Goal: Task Accomplishment & Management: Manage account settings

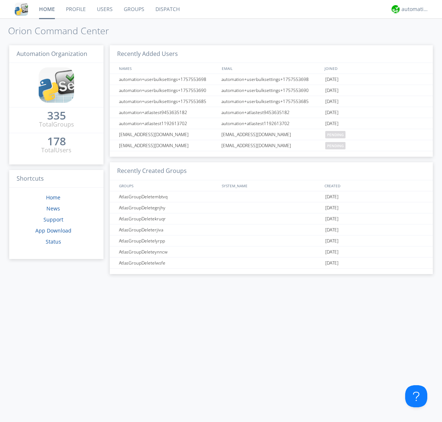
click at [104, 9] on link "Users" at bounding box center [104, 9] width 27 height 18
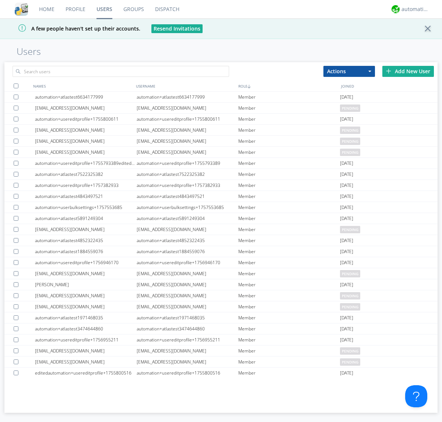
click at [408, 71] on div "Add New User" at bounding box center [408, 71] width 52 height 11
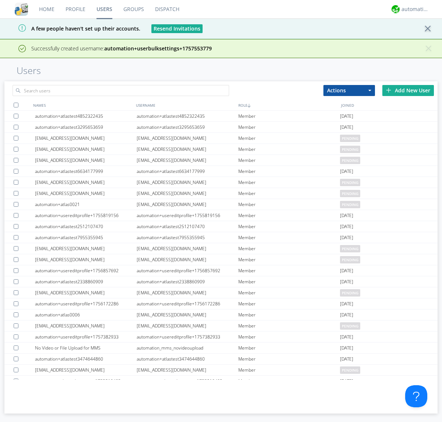
click at [408, 90] on div "Add New User" at bounding box center [408, 90] width 52 height 11
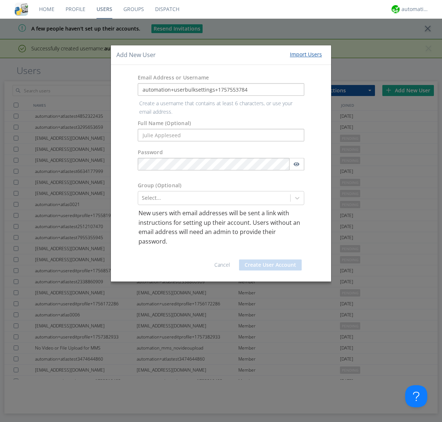
type input "automation+userbulksettings+1757553784"
click at [270, 260] on button "Create User Account" at bounding box center [270, 265] width 63 height 11
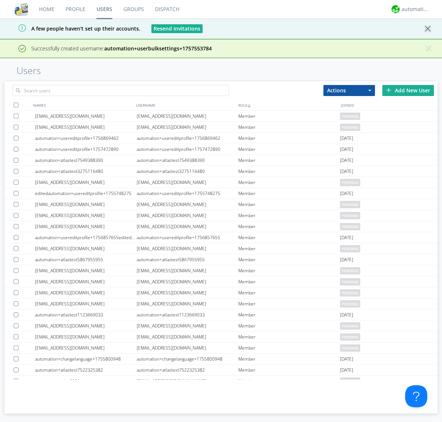
click at [408, 90] on div "Add New User" at bounding box center [408, 90] width 52 height 11
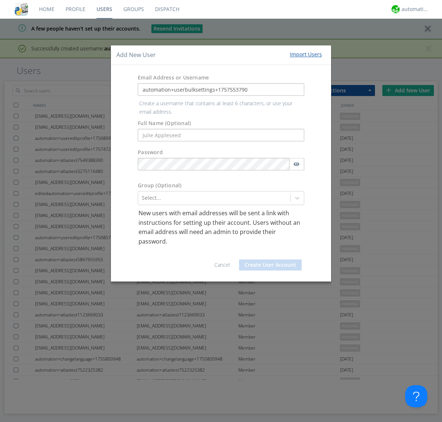
type input "automation+userbulksettings+1757553790"
click at [270, 260] on button "Create User Account" at bounding box center [270, 265] width 63 height 11
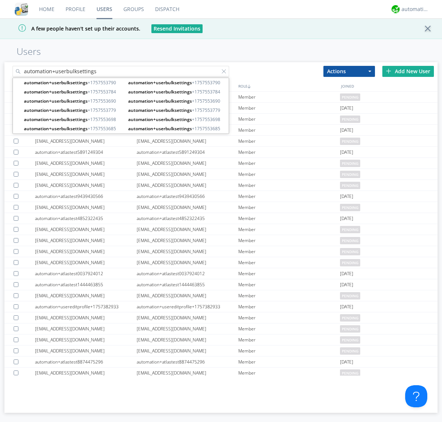
type input "automation+userbulksettings"
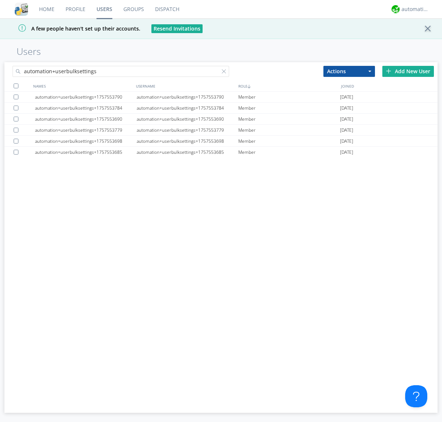
click at [16, 86] on div at bounding box center [16, 86] width 5 height 5
click at [349, 71] on button "Actions" at bounding box center [349, 71] width 52 height 11
click at [0, 0] on link "Edit Settings" at bounding box center [0, 0] width 0 height 0
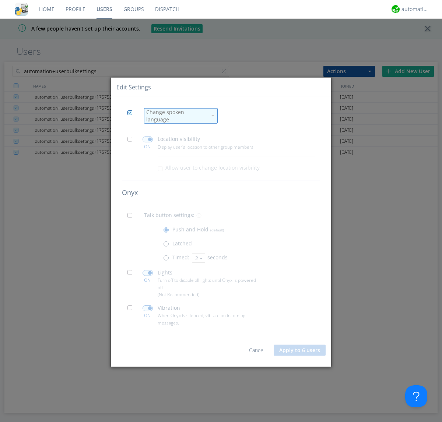
click at [176, 116] on div "Change spoken language" at bounding box center [176, 116] width 61 height 15
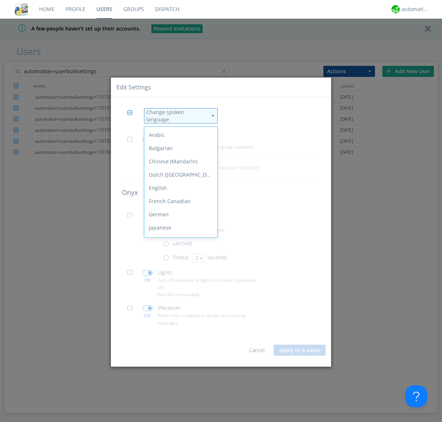
click at [179, 314] on div "Spanish" at bounding box center [180, 320] width 73 height 13
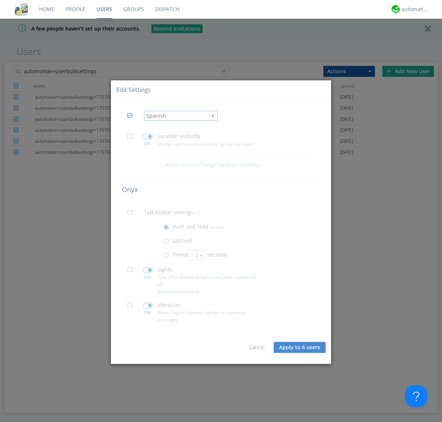
click at [132, 138] on span at bounding box center [131, 138] width 9 height 9
click at [0, 0] on input "checkbox" at bounding box center [0, 0] width 0 height 0
click at [147, 137] on span at bounding box center [148, 137] width 10 height 6
click at [0, 0] on input "checkbox" at bounding box center [0, 0] width 0 height 0
click at [132, 215] on span at bounding box center [131, 215] width 9 height 9
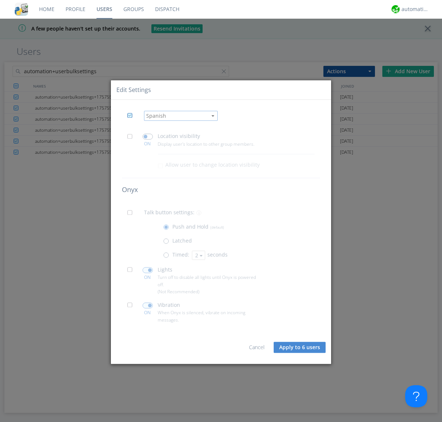
click at [0, 0] on input "checkbox" at bounding box center [0, 0] width 0 height 0
click at [168, 257] on span at bounding box center [167, 257] width 9 height 9
click at [0, 0] on input "radio" at bounding box center [0, 0] width 0 height 0
click at [198, 255] on button "2" at bounding box center [198, 255] width 13 height 9
click at [0, 0] on link "3" at bounding box center [0, 0] width 0 height 0
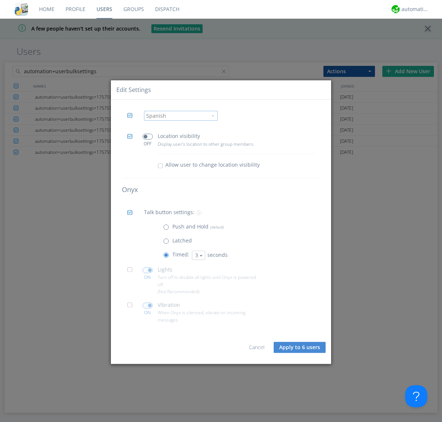
click at [132, 272] on span at bounding box center [131, 272] width 9 height 9
click at [0, 0] on input "checkbox" at bounding box center [0, 0] width 0 height 0
click at [147, 270] on span at bounding box center [148, 270] width 10 height 6
click at [0, 0] on input "checkbox" at bounding box center [0, 0] width 0 height 0
click at [132, 307] on span at bounding box center [131, 307] width 9 height 9
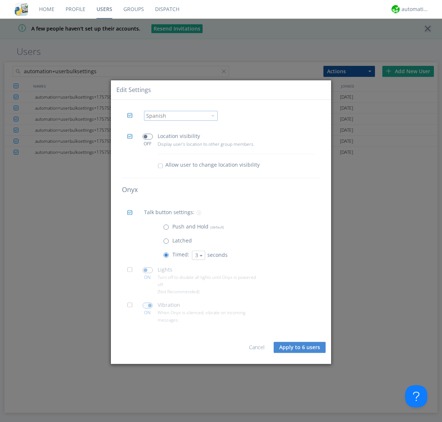
click at [0, 0] on input "checkbox" at bounding box center [0, 0] width 0 height 0
click at [147, 306] on span at bounding box center [148, 306] width 10 height 6
click at [0, 0] on input "checkbox" at bounding box center [0, 0] width 0 height 0
click at [300, 348] on button "Apply to 6 users" at bounding box center [300, 347] width 52 height 11
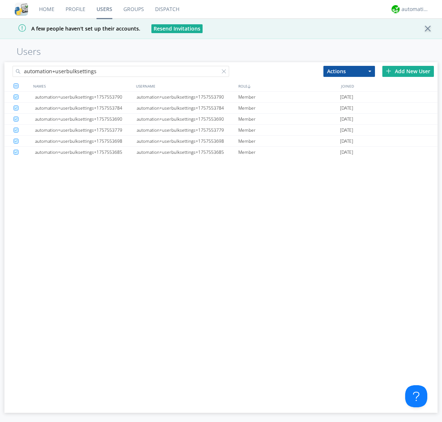
click at [104, 9] on link "Users" at bounding box center [104, 9] width 27 height 18
click at [225, 73] on div at bounding box center [225, 72] width 7 height 7
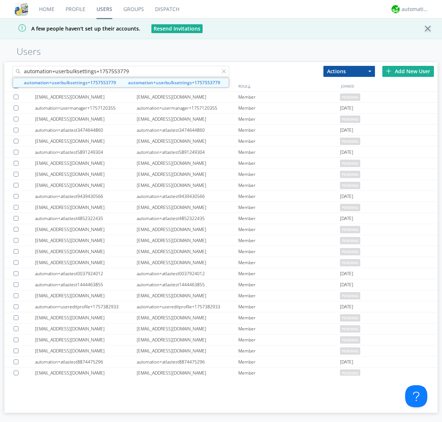
type input "automation+userbulksettings+1757553779"
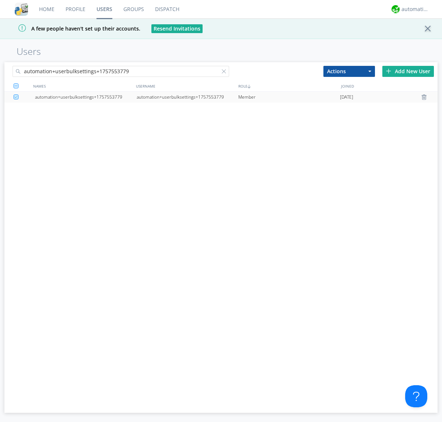
click at [187, 97] on div "automation+userbulksettings+1757553779" at bounding box center [188, 97] width 102 height 11
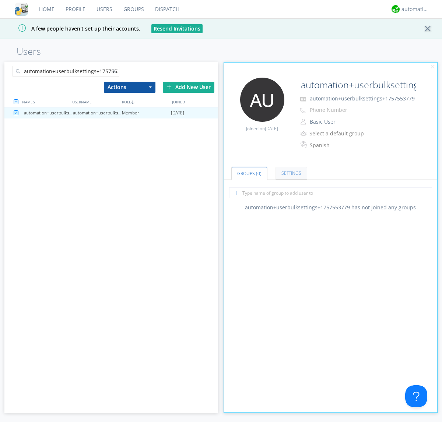
click at [290, 173] on link "Settings" at bounding box center [291, 173] width 32 height 13
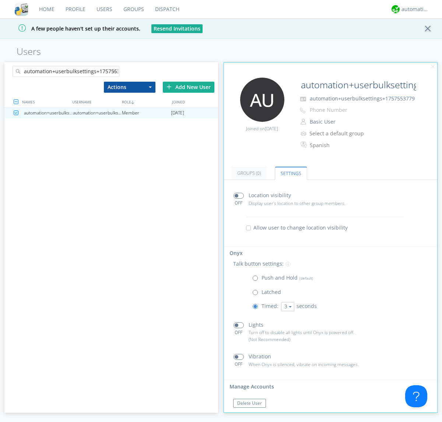
scroll to position [13, 0]
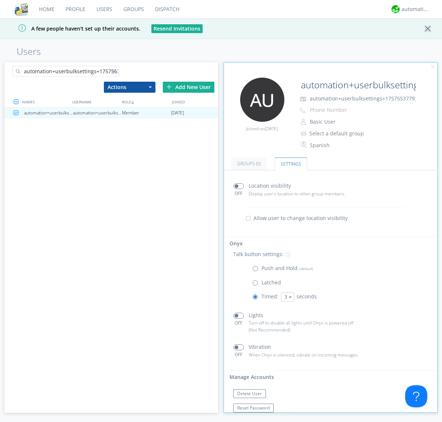
click at [115, 73] on div at bounding box center [115, 72] width 7 height 7
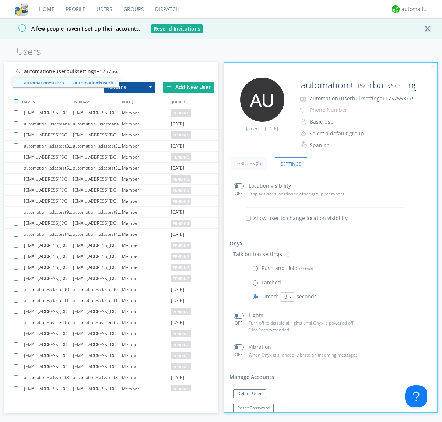
scroll to position [0, 8]
type input "automation+userbulksettings+1757553784"
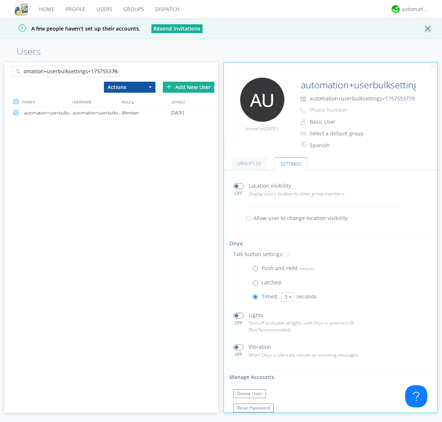
click at [97, 113] on div "automation+userbulksettings+1757553784" at bounding box center [97, 113] width 49 height 11
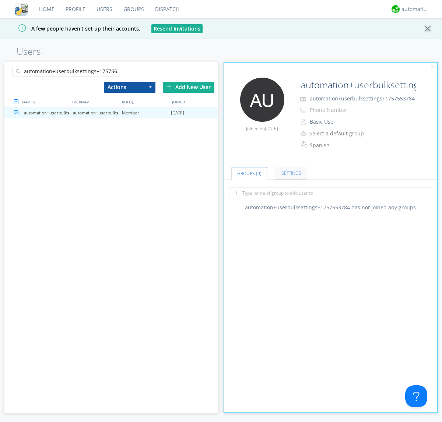
click at [290, 173] on link "Settings" at bounding box center [291, 173] width 32 height 13
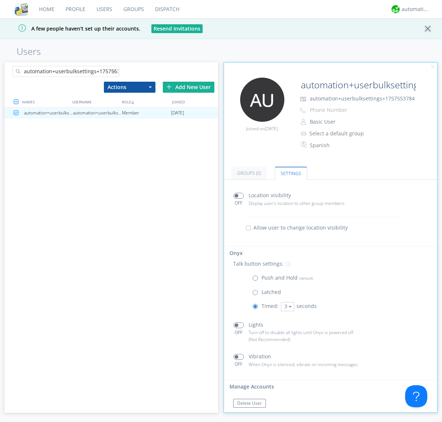
scroll to position [13, 0]
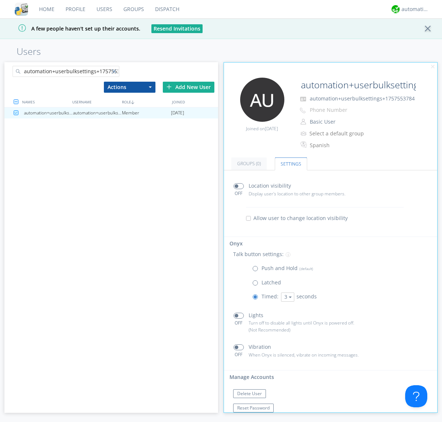
click at [115, 73] on div at bounding box center [115, 72] width 7 height 7
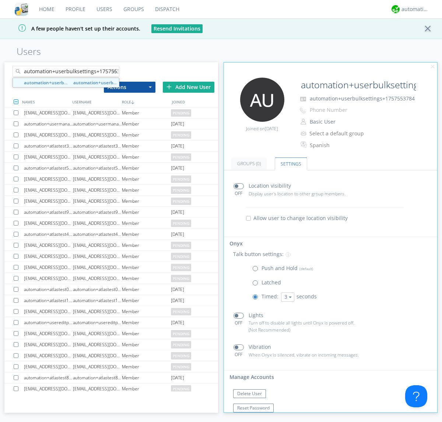
scroll to position [0, 8]
type input "automation+userbulksettings+1757553790"
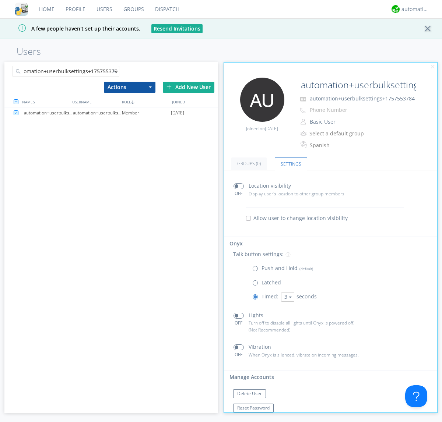
click at [97, 113] on div "automation+userbulksettings+1757553790" at bounding box center [97, 113] width 49 height 11
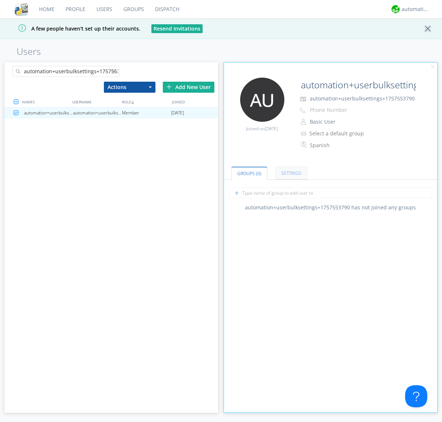
click at [290, 173] on link "Settings" at bounding box center [291, 173] width 32 height 13
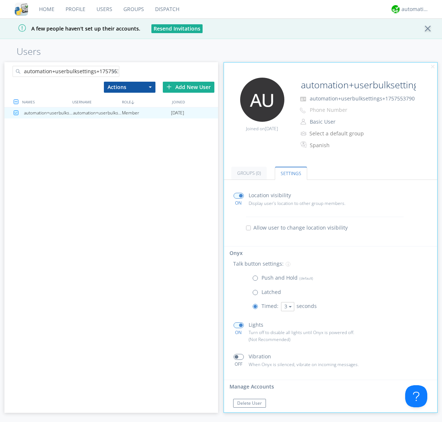
scroll to position [13, 0]
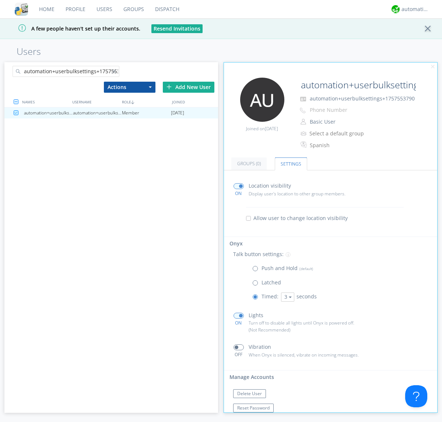
click at [104, 9] on link "Users" at bounding box center [104, 9] width 27 height 18
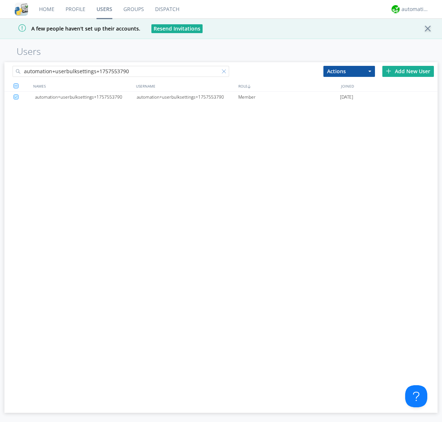
click at [225, 73] on div at bounding box center [225, 72] width 7 height 7
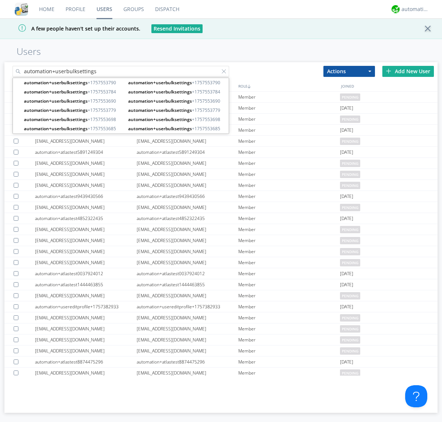
type input "automation+userbulksettings"
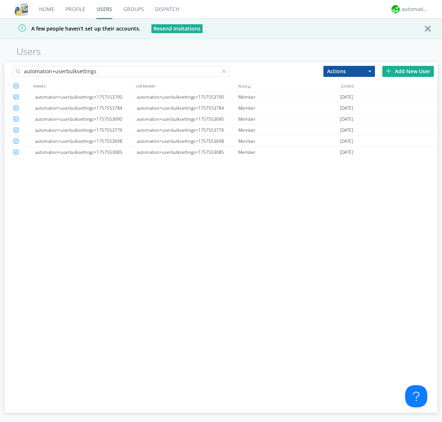
click at [349, 71] on button "Actions" at bounding box center [349, 71] width 52 height 11
click at [0, 0] on link "Delete User" at bounding box center [0, 0] width 0 height 0
